Goal: Information Seeking & Learning: Check status

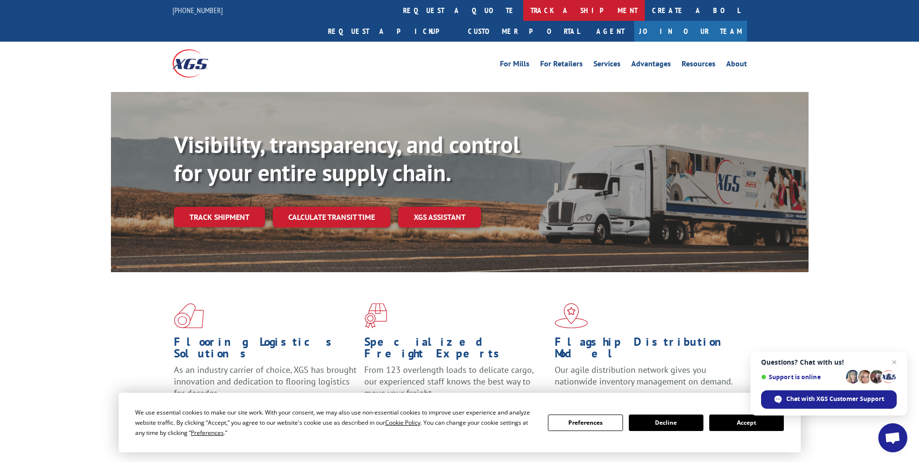
click at [523, 14] on link "track a shipment" at bounding box center [584, 10] width 122 height 21
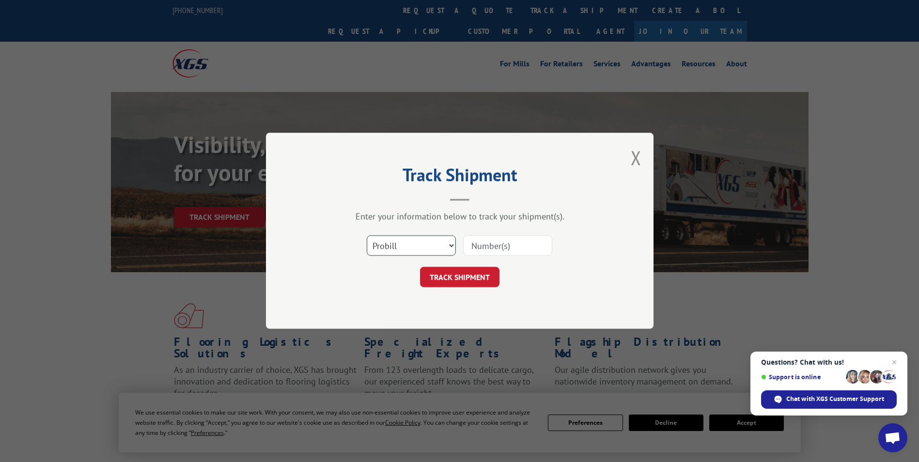
click at [413, 239] on select "Select category... Probill BOL PO" at bounding box center [411, 246] width 89 height 20
select select "po"
click at [367, 236] on select "Select category... Probill BOL PO" at bounding box center [411, 246] width 89 height 20
paste input "07532132"
type input "07532132"
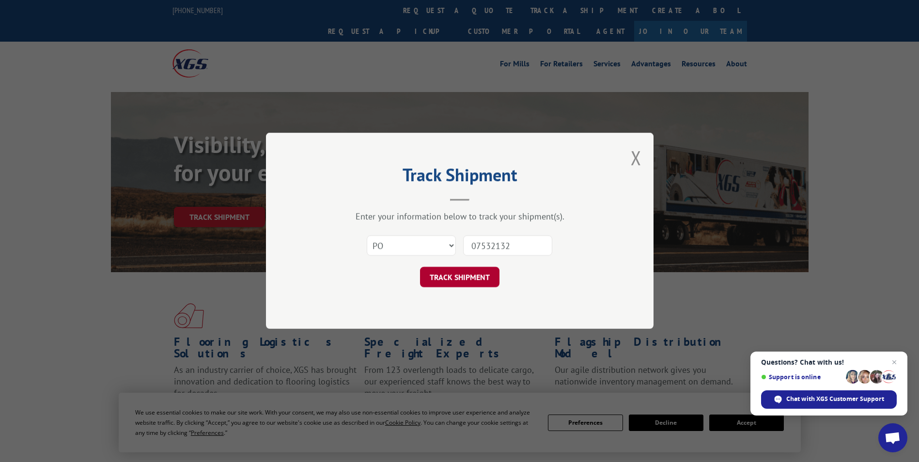
click at [472, 281] on button "TRACK SHIPMENT" at bounding box center [459, 277] width 79 height 20
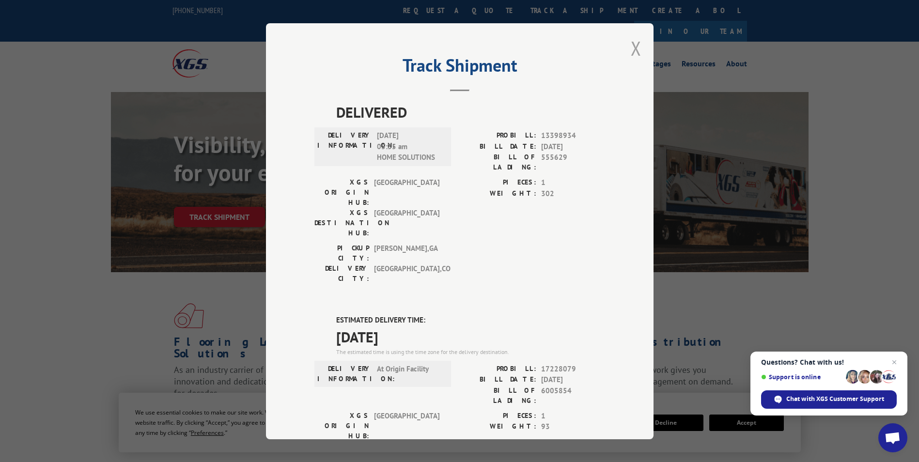
click at [635, 46] on button "Close modal" at bounding box center [635, 48] width 11 height 26
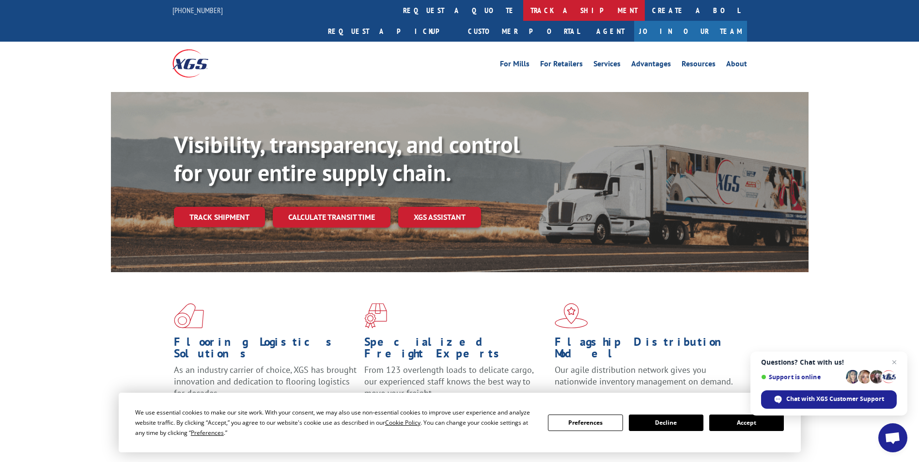
click at [523, 8] on link "track a shipment" at bounding box center [584, 10] width 122 height 21
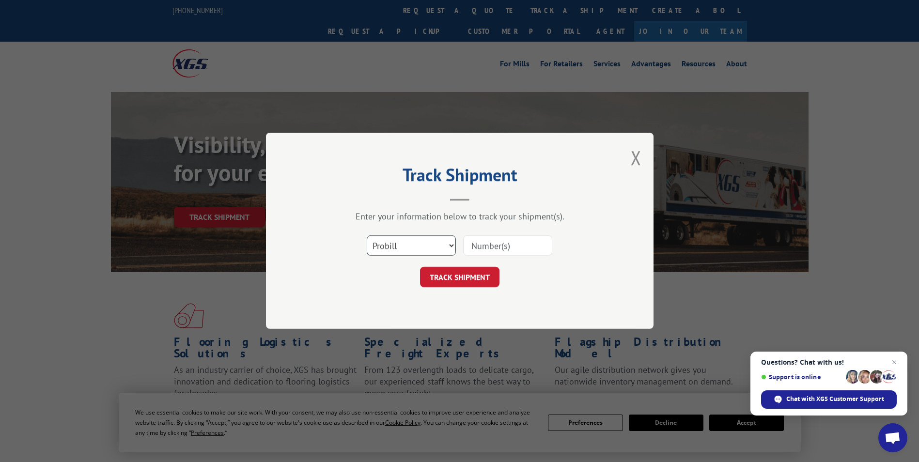
click at [405, 245] on select "Select category... Probill BOL PO" at bounding box center [411, 246] width 89 height 20
select select "po"
click at [367, 236] on select "Select category... Probill BOL PO" at bounding box center [411, 246] width 89 height 20
paste input "02502019"
click at [489, 245] on input "02502019" at bounding box center [507, 246] width 89 height 20
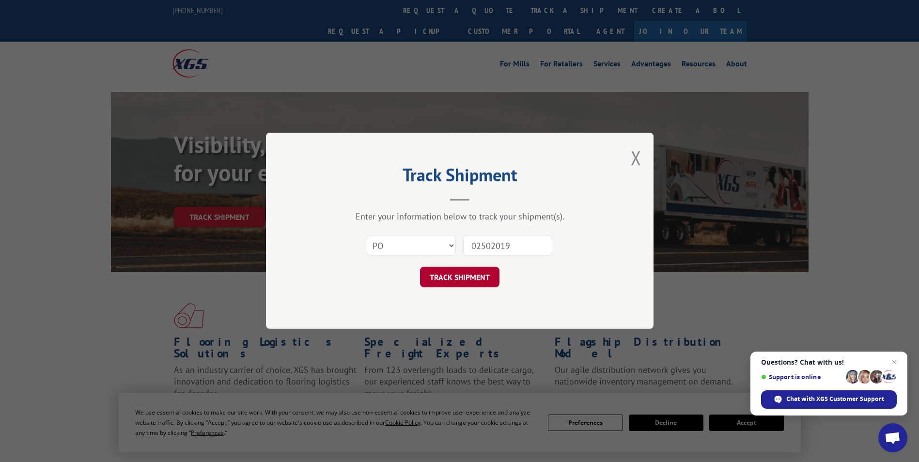
type input "02502019"
click at [471, 279] on button "TRACK SHIPMENT" at bounding box center [459, 277] width 79 height 20
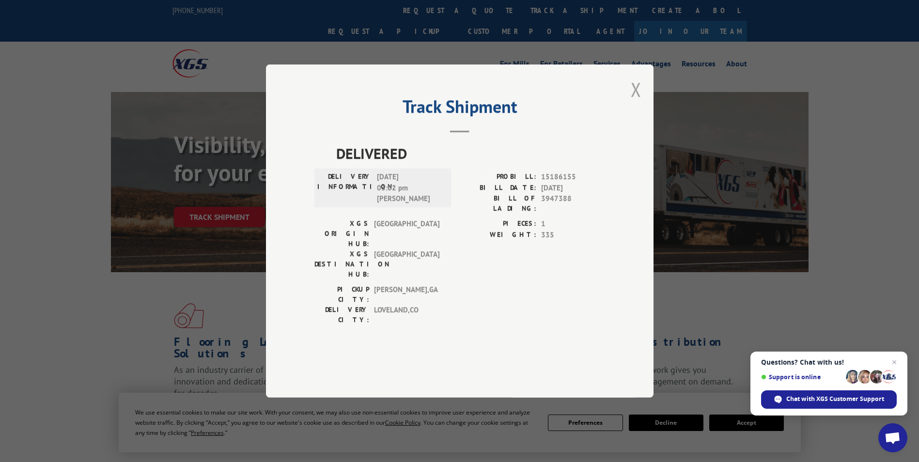
click at [639, 102] on button "Close modal" at bounding box center [635, 90] width 11 height 26
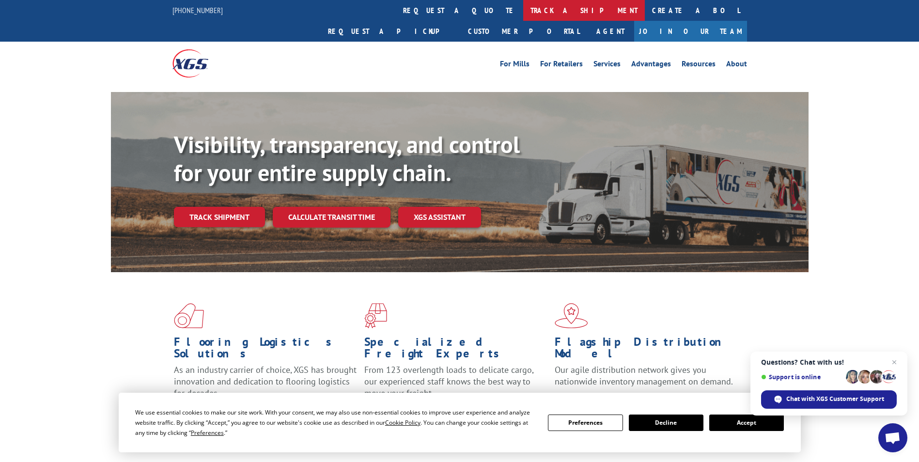
click at [523, 11] on link "track a shipment" at bounding box center [584, 10] width 122 height 21
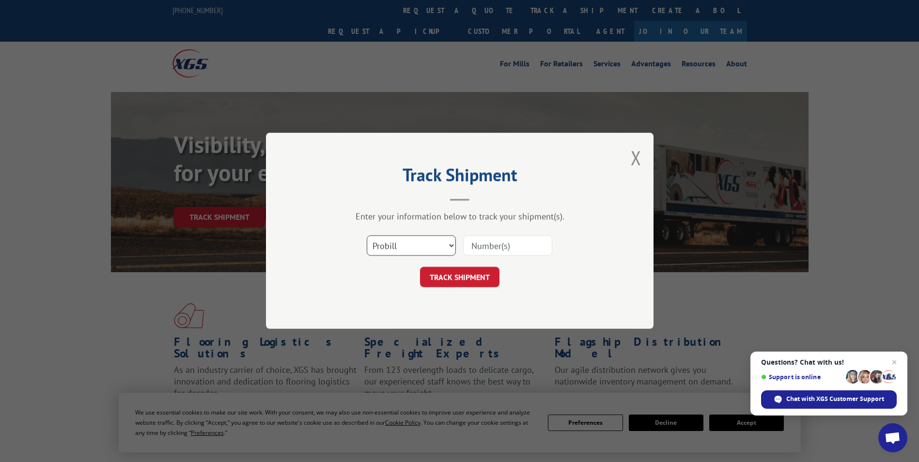
click at [426, 248] on select "Select category... Probill BOL PO" at bounding box center [411, 246] width 89 height 20
select select "po"
click at [367, 236] on select "Select category... Probill BOL PO" at bounding box center [411, 246] width 89 height 20
paste input "07532065"
type input "07532065"
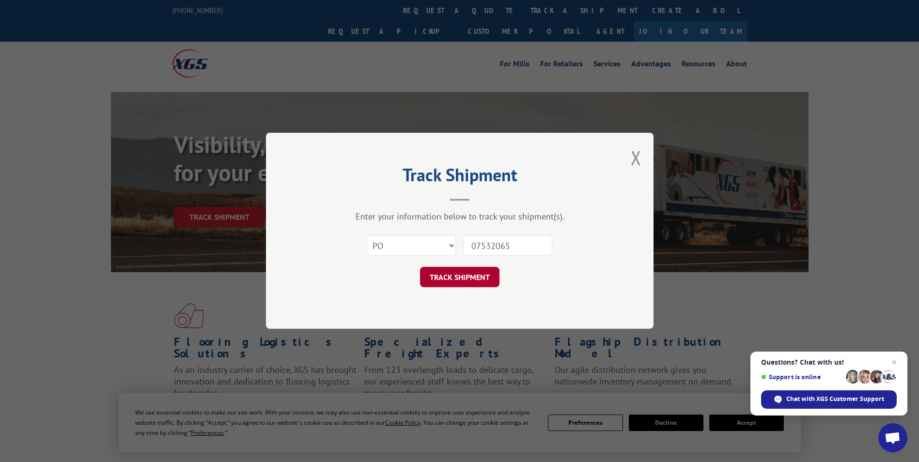
click at [470, 278] on button "TRACK SHIPMENT" at bounding box center [459, 277] width 79 height 20
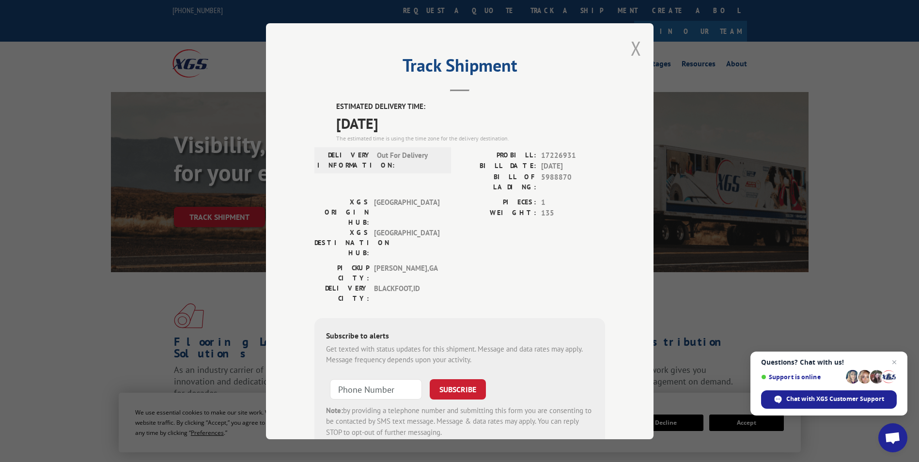
click at [630, 52] on button "Close modal" at bounding box center [635, 48] width 11 height 26
